Goal: Task Accomplishment & Management: Complete application form

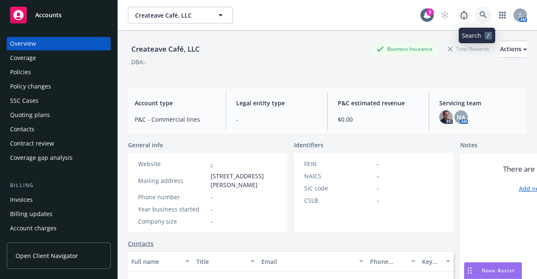
click at [483, 17] on link at bounding box center [483, 15] width 17 height 17
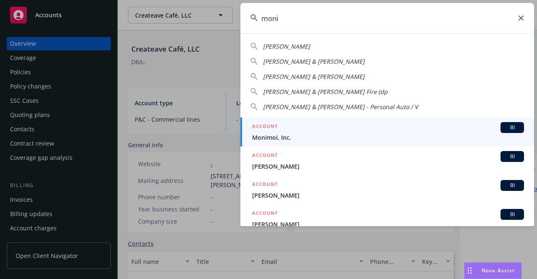
type input "moni"
click at [397, 135] on span "Monimoi, Inc." at bounding box center [388, 137] width 272 height 9
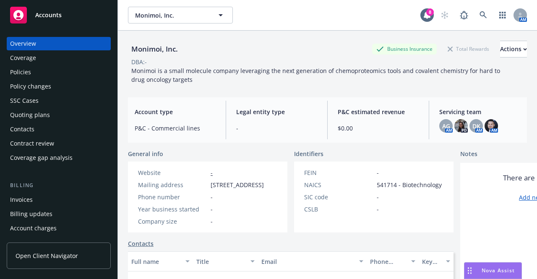
click at [48, 116] on div "Quoting plans" at bounding box center [30, 114] width 40 height 13
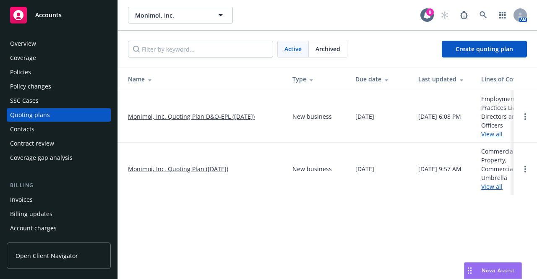
click at [182, 167] on link "Monimoi, Inc. Quoting Plan ([DATE])" at bounding box center [178, 169] width 100 height 9
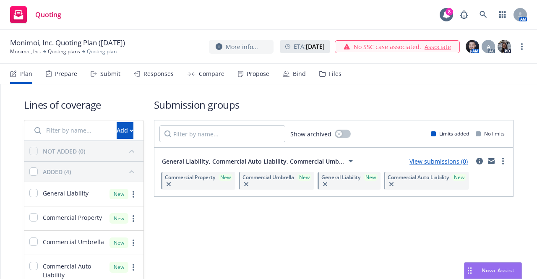
click at [113, 77] on div "Submit" at bounding box center [110, 74] width 20 height 7
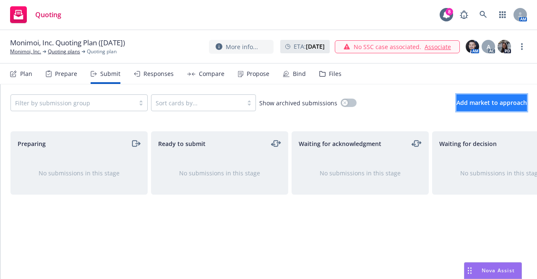
click at [457, 105] on button "Add market to approach" at bounding box center [492, 102] width 71 height 17
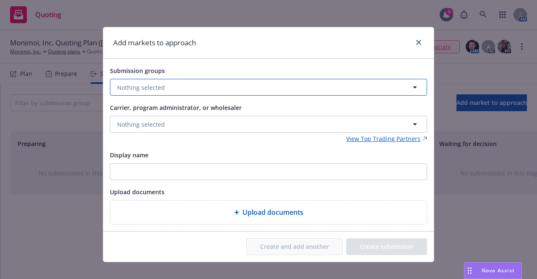
click at [199, 92] on button "Nothing selected" at bounding box center [268, 87] width 317 height 17
click at [186, 125] on strong "General Liability, Commercial Auto Liability, Commercial Umbrella, Commercial P…" at bounding box center [253, 128] width 240 height 8
checkbox input "true"
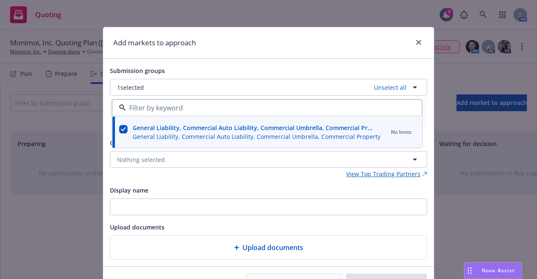
click at [152, 187] on div "Display name" at bounding box center [268, 190] width 317 height 10
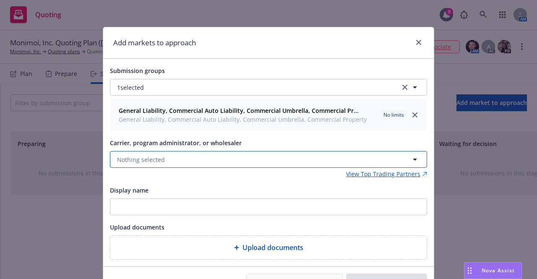
click at [156, 159] on span "Nothing selected" at bounding box center [141, 159] width 48 height 9
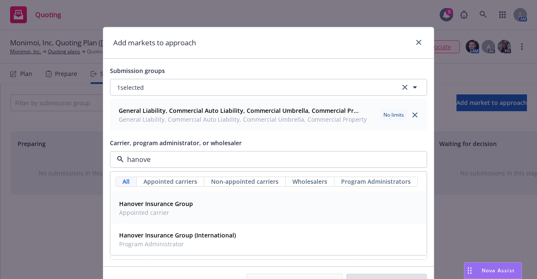
click at [170, 201] on strong "Hanover Insurance Group" at bounding box center [156, 204] width 74 height 8
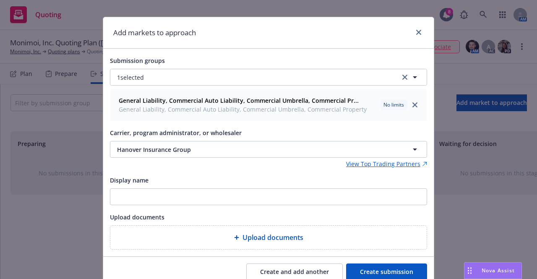
scroll to position [2, 0]
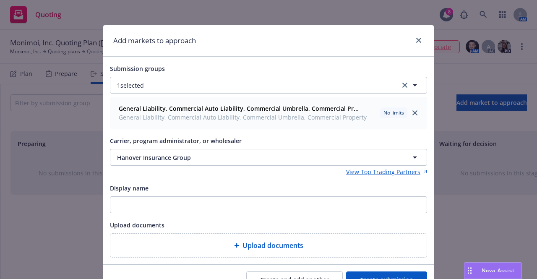
click at [224, 147] on div "Carrier, program administrator, or wholesaler Hanover Insurance Group" at bounding box center [268, 151] width 317 height 30
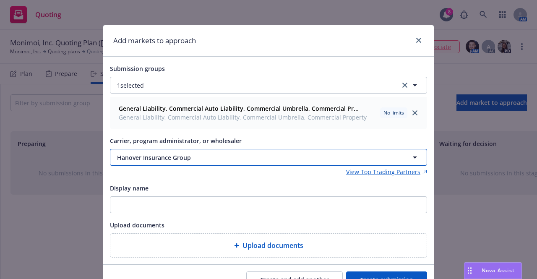
click at [219, 156] on span "Hanover Insurance Group" at bounding box center [249, 157] width 264 height 9
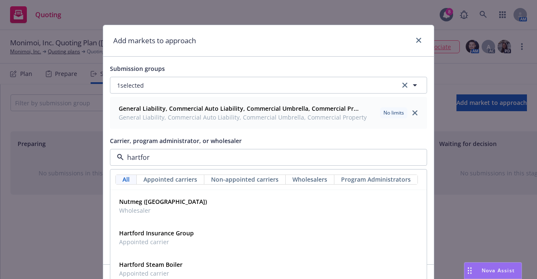
type input "[GEOGRAPHIC_DATA]"
click at [217, 225] on div "Hartford Insurance Group Appointed carrier" at bounding box center [269, 237] width 316 height 31
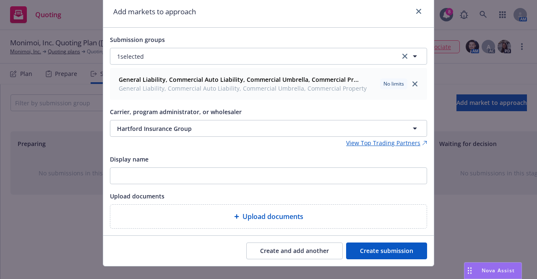
scroll to position [44, 0]
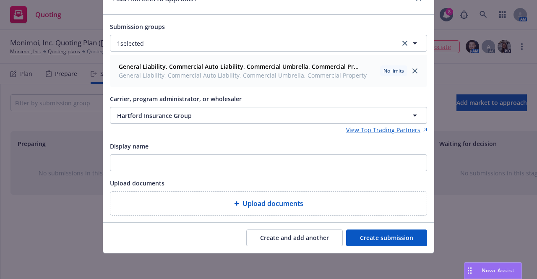
click at [362, 240] on button "Create submission" at bounding box center [386, 238] width 81 height 17
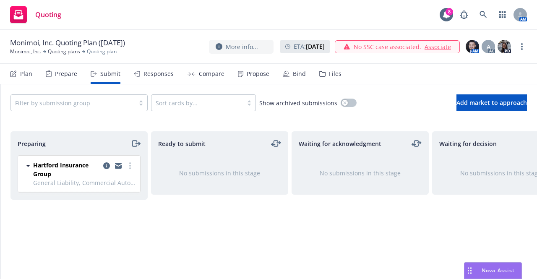
click at [331, 73] on div "Files" at bounding box center [335, 74] width 13 height 7
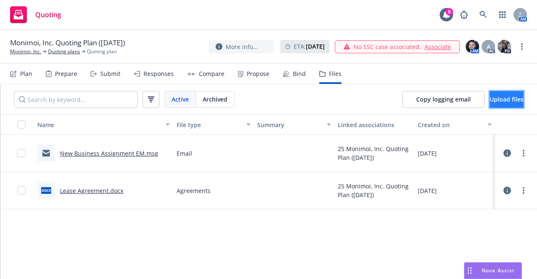
click at [490, 98] on span "Upload files" at bounding box center [507, 99] width 34 height 8
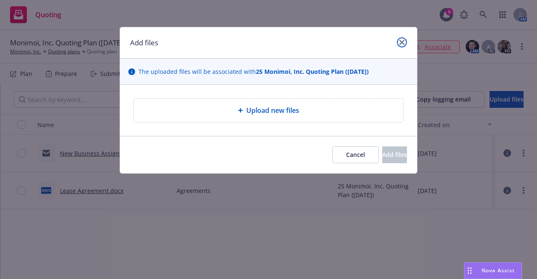
click at [399, 42] on link "close" at bounding box center [402, 42] width 10 height 10
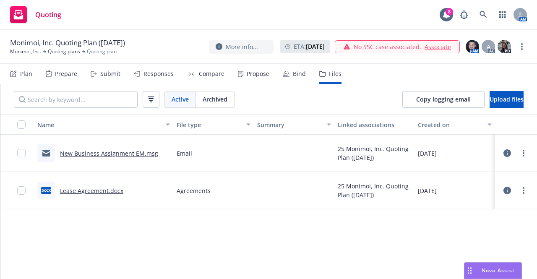
click at [31, 72] on div "Plan" at bounding box center [26, 74] width 12 height 7
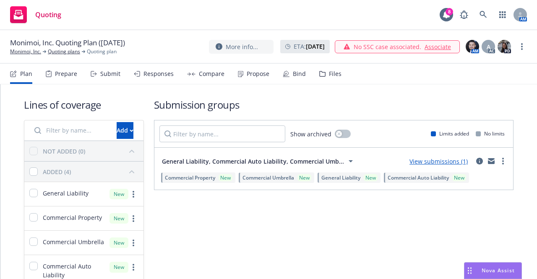
click at [335, 80] on div "Files" at bounding box center [331, 74] width 22 height 20
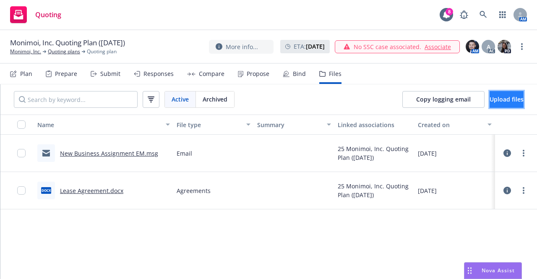
click at [490, 98] on button "Upload files" at bounding box center [507, 99] width 34 height 17
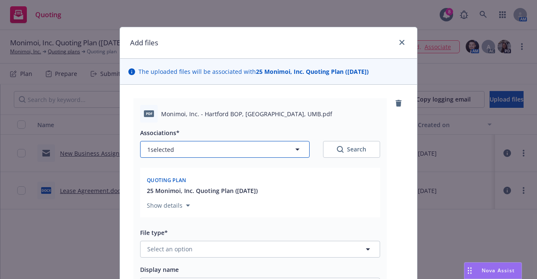
click at [296, 145] on icon "button" at bounding box center [298, 149] width 10 height 10
type textarea "x"
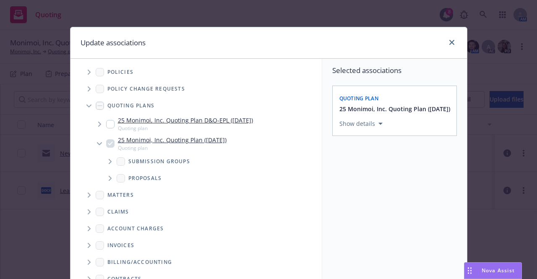
click at [109, 164] on span "Tree Example" at bounding box center [109, 161] width 13 height 13
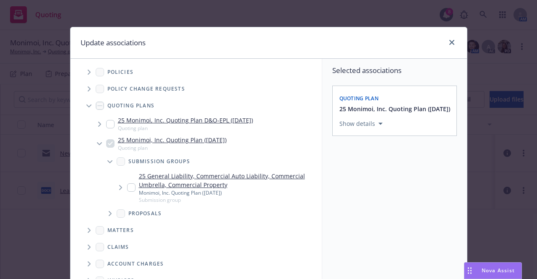
click at [127, 188] on input "Tree Example" at bounding box center [131, 187] width 8 height 8
checkbox input "true"
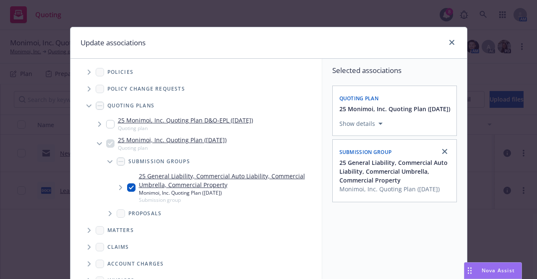
click at [120, 189] on span "Tree Example" at bounding box center [120, 187] width 13 height 13
click at [130, 215] on icon "Tree Example" at bounding box center [131, 213] width 3 height 5
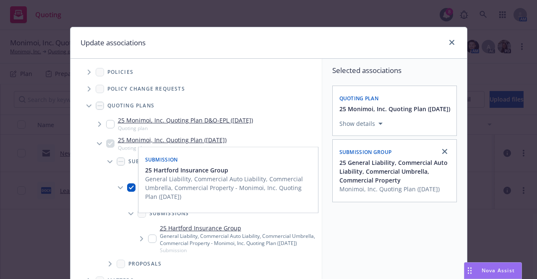
click at [148, 243] on input "Tree Example" at bounding box center [152, 239] width 8 height 8
checkbox input "true"
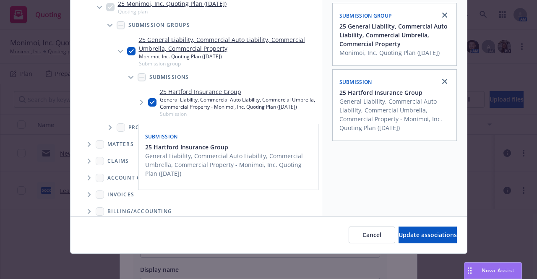
scroll to position [138, 0]
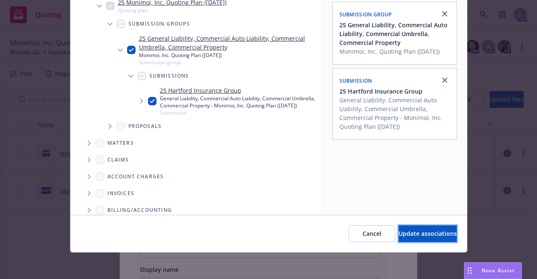
click at [399, 230] on span "Update associations" at bounding box center [428, 234] width 58 height 8
type textarea "x"
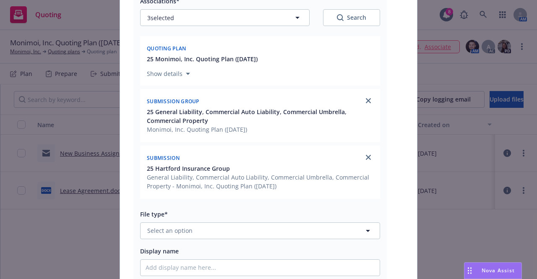
scroll to position [168, 0]
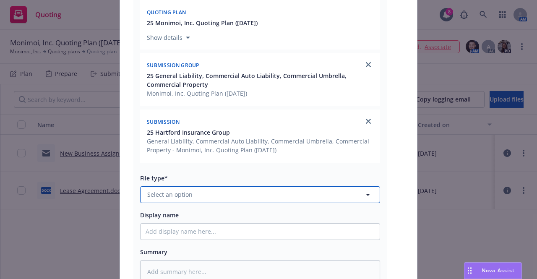
click at [253, 198] on button "Select an option" at bounding box center [260, 194] width 240 height 17
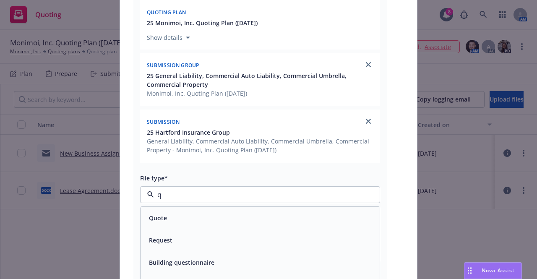
type input "qu"
click at [250, 220] on div "Quote" at bounding box center [260, 218] width 229 height 12
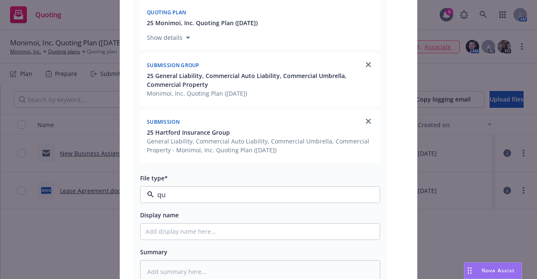
type textarea "x"
click at [243, 233] on input "Display name" at bounding box center [260, 232] width 239 height 16
type input "Hartford BOP"
type textarea "x"
type input "Hartford BOP"
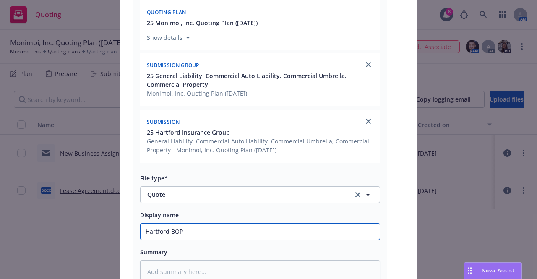
type textarea "x"
type input "Hartford BOP 0"
type textarea "x"
type input "Hartford BOP 0"
type textarea "x"
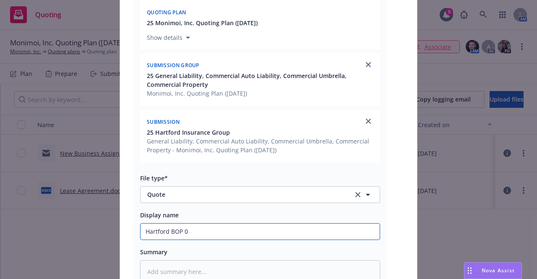
type input "Hartford BOP"
type textarea "x"
type input "Hartford BOP -"
type textarea "x"
type input "Hartford BOP - under u/w review"
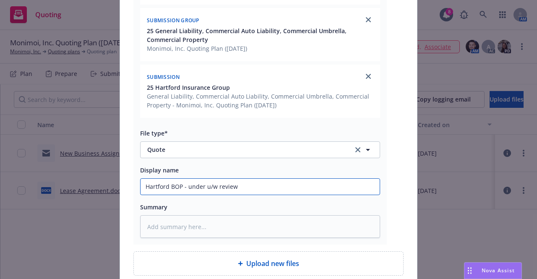
scroll to position [287, 0]
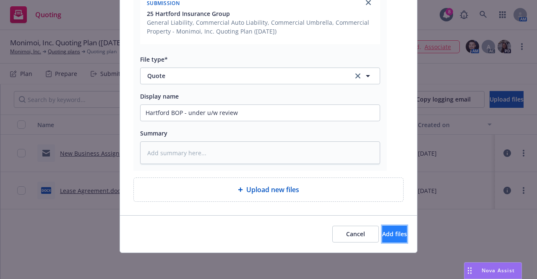
click at [383, 234] on span "Add files" at bounding box center [395, 234] width 25 height 8
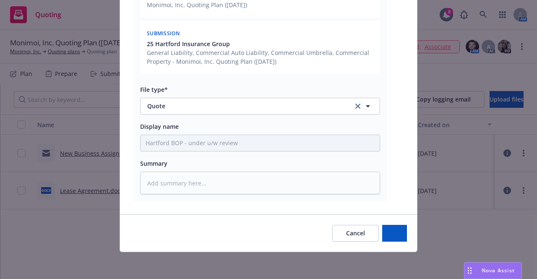
scroll to position [256, 0]
type textarea "x"
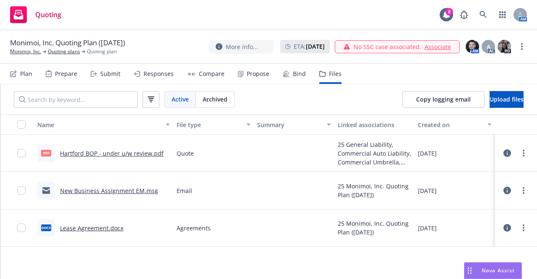
click at [153, 157] on link "Hartford BOP - under u/w review.pdf" at bounding box center [112, 153] width 104 height 8
